Goal: Task Accomplishment & Management: Manage account settings

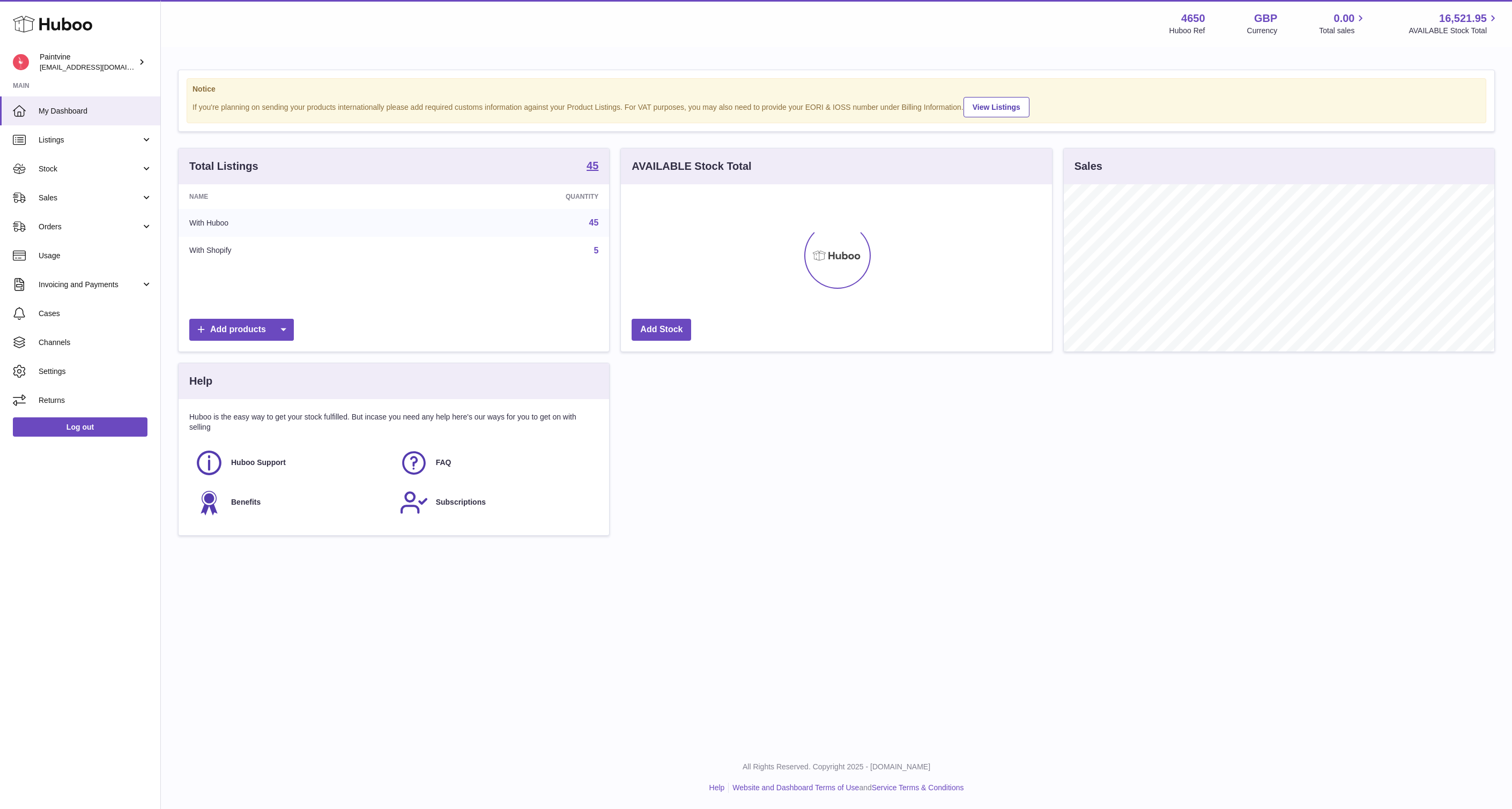
scroll to position [167, 431]
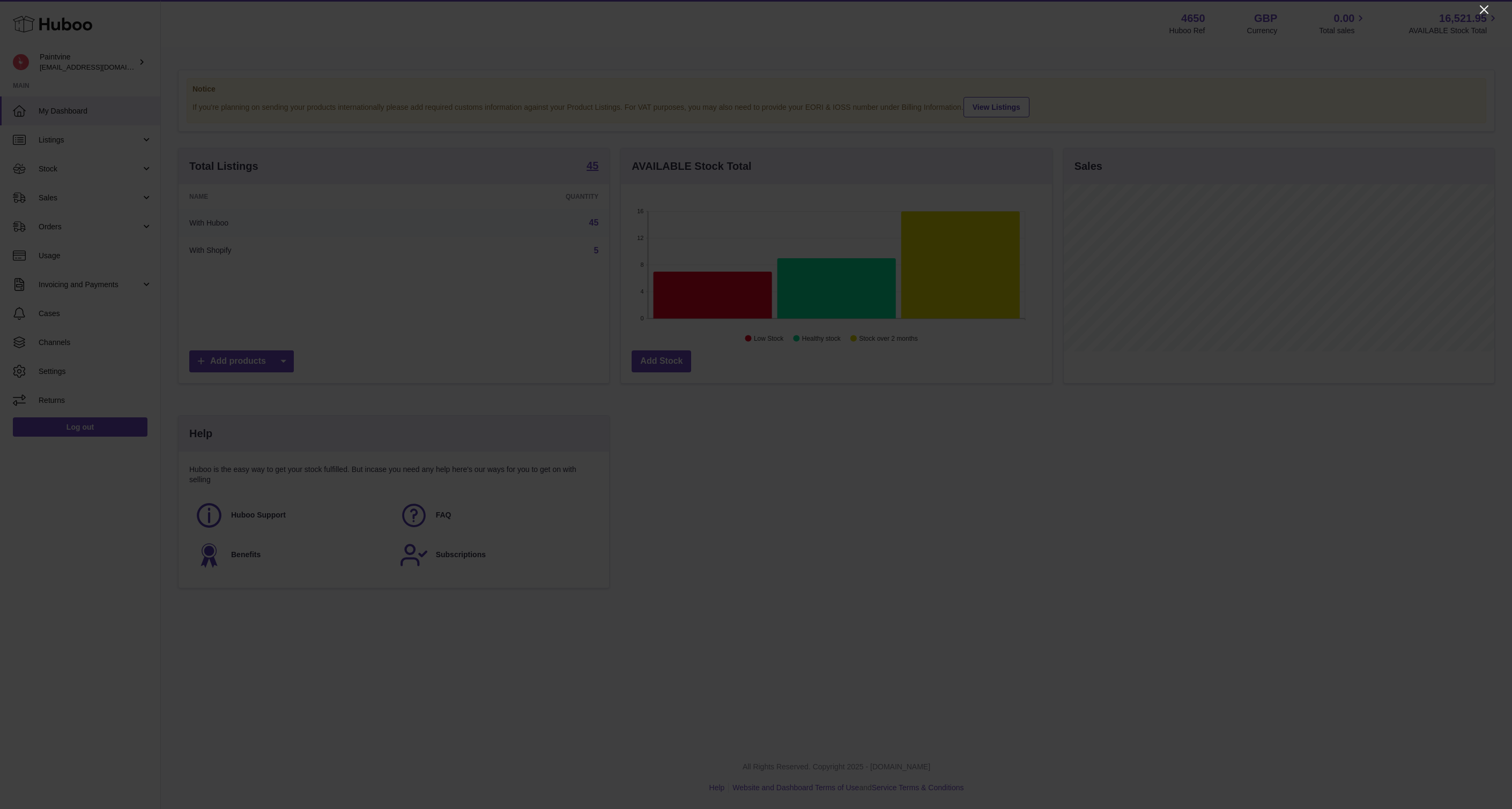
click at [1486, 8] on icon "Close" at bounding box center [1484, 9] width 9 height 9
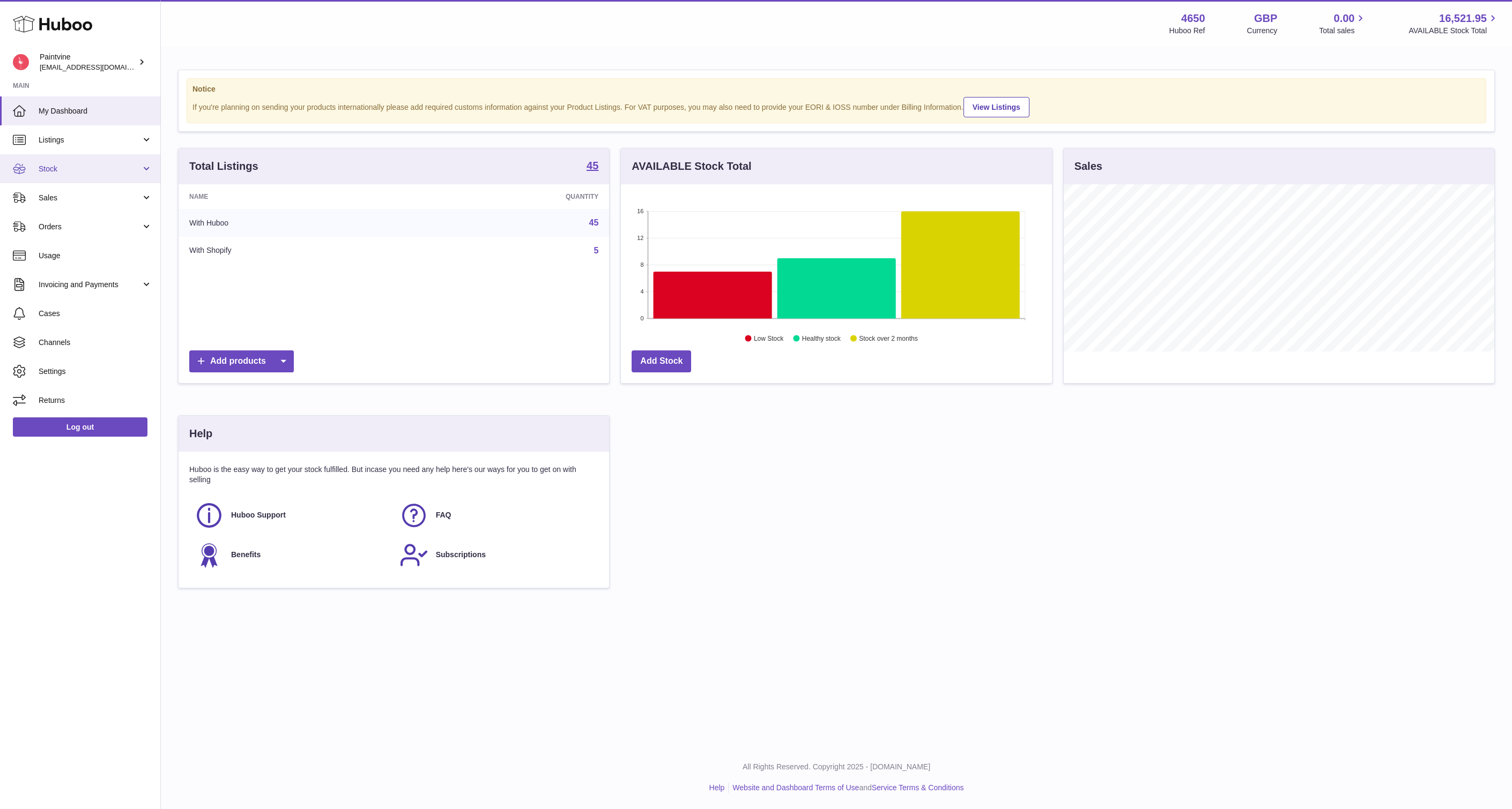
click at [59, 165] on span "Stock" at bounding box center [90, 169] width 102 height 10
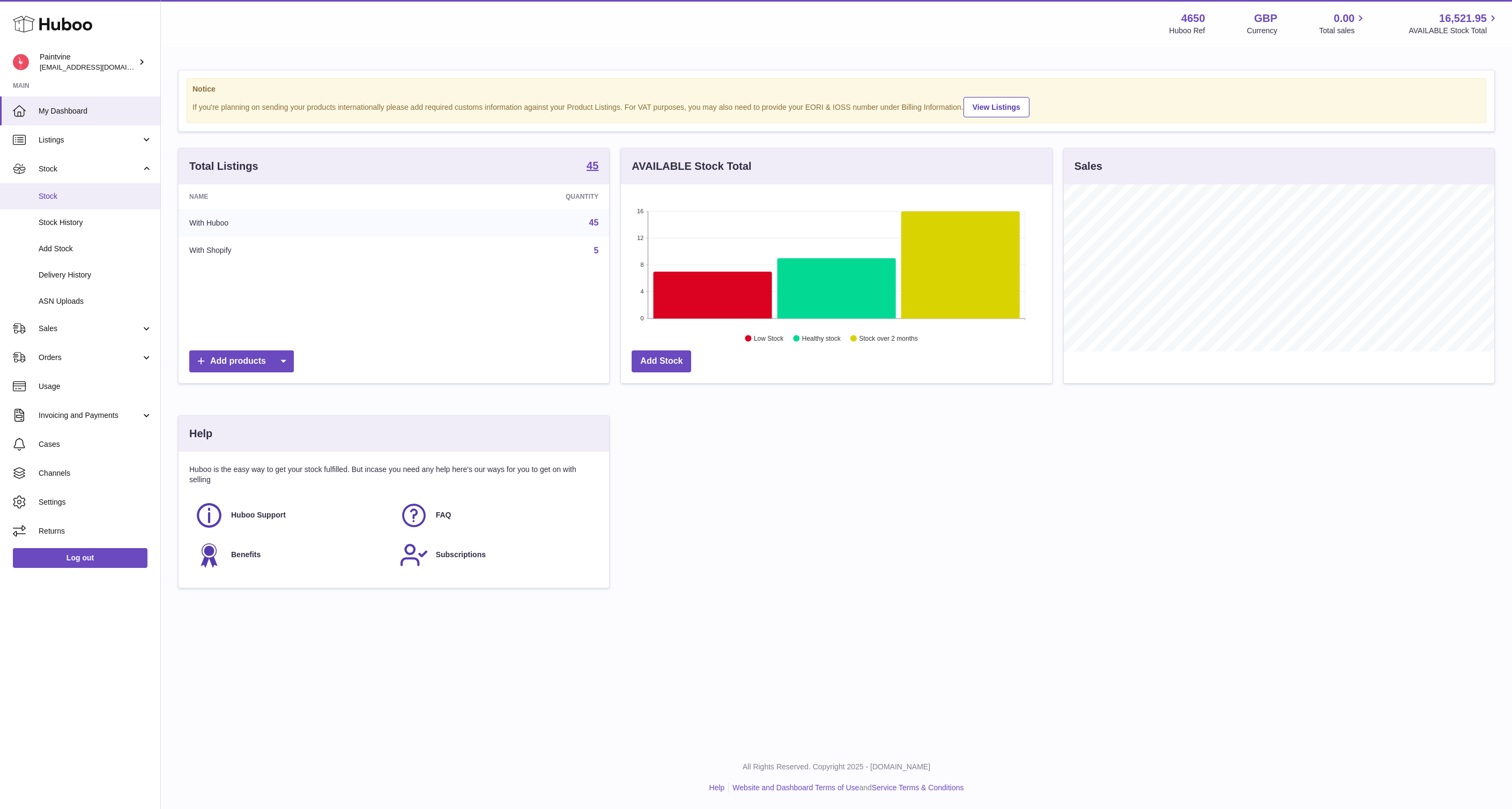
click at [59, 195] on span "Stock" at bounding box center [96, 196] width 114 height 10
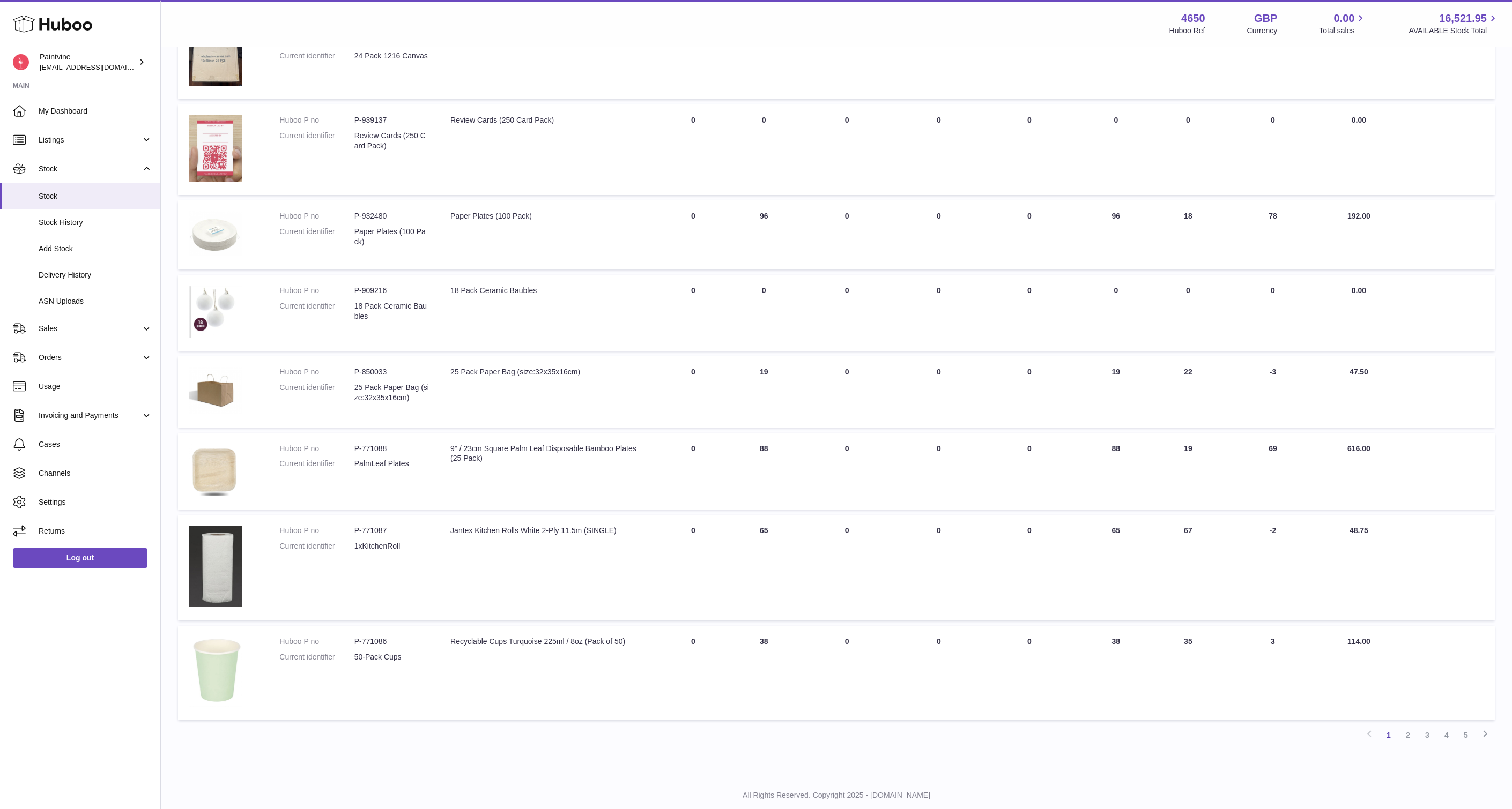
scroll to position [347, 0]
click at [1408, 733] on link "2" at bounding box center [1408, 734] width 19 height 19
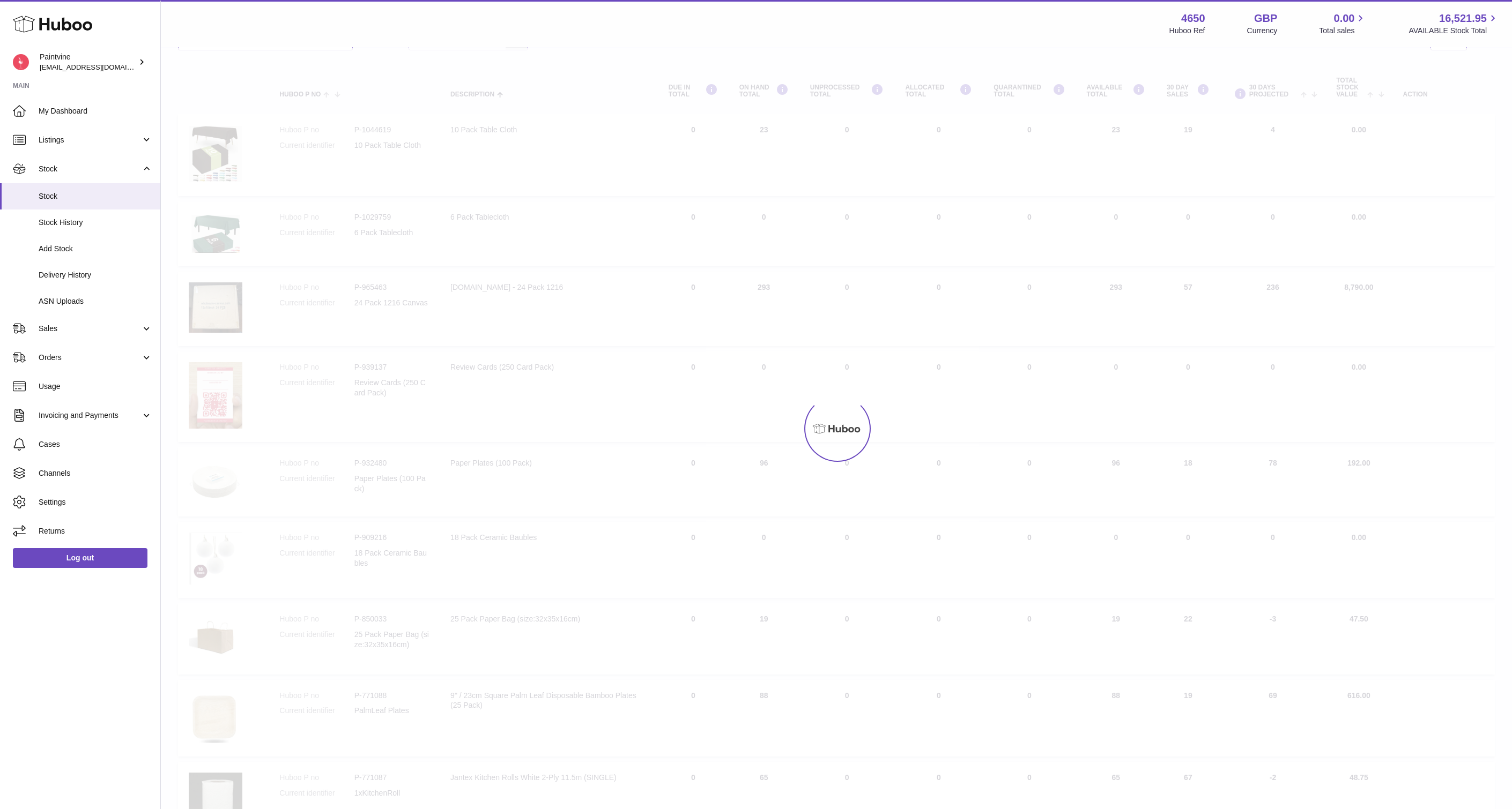
scroll to position [48, 0]
